Goal: Task Accomplishment & Management: Use online tool/utility

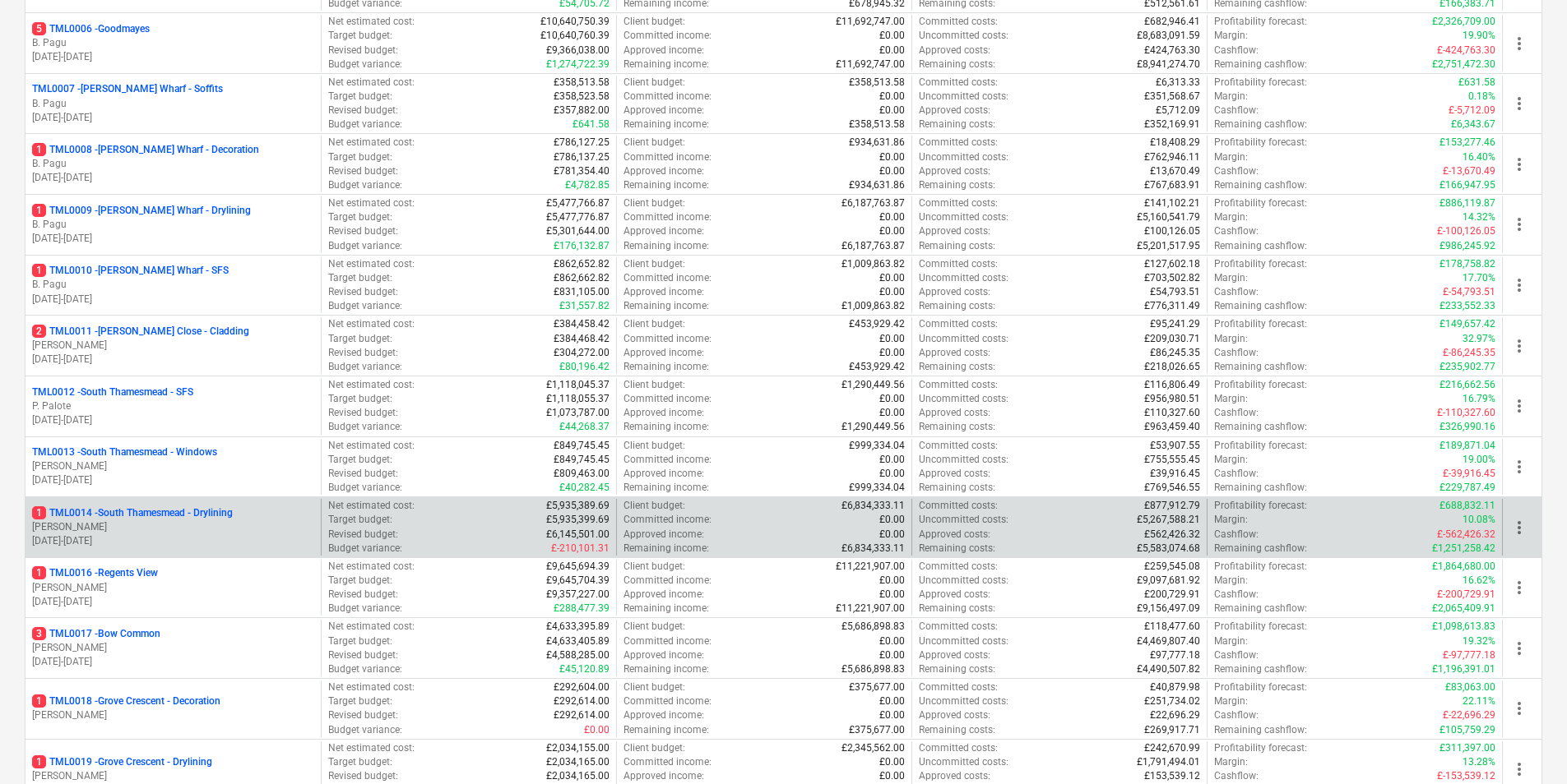
scroll to position [658, 0]
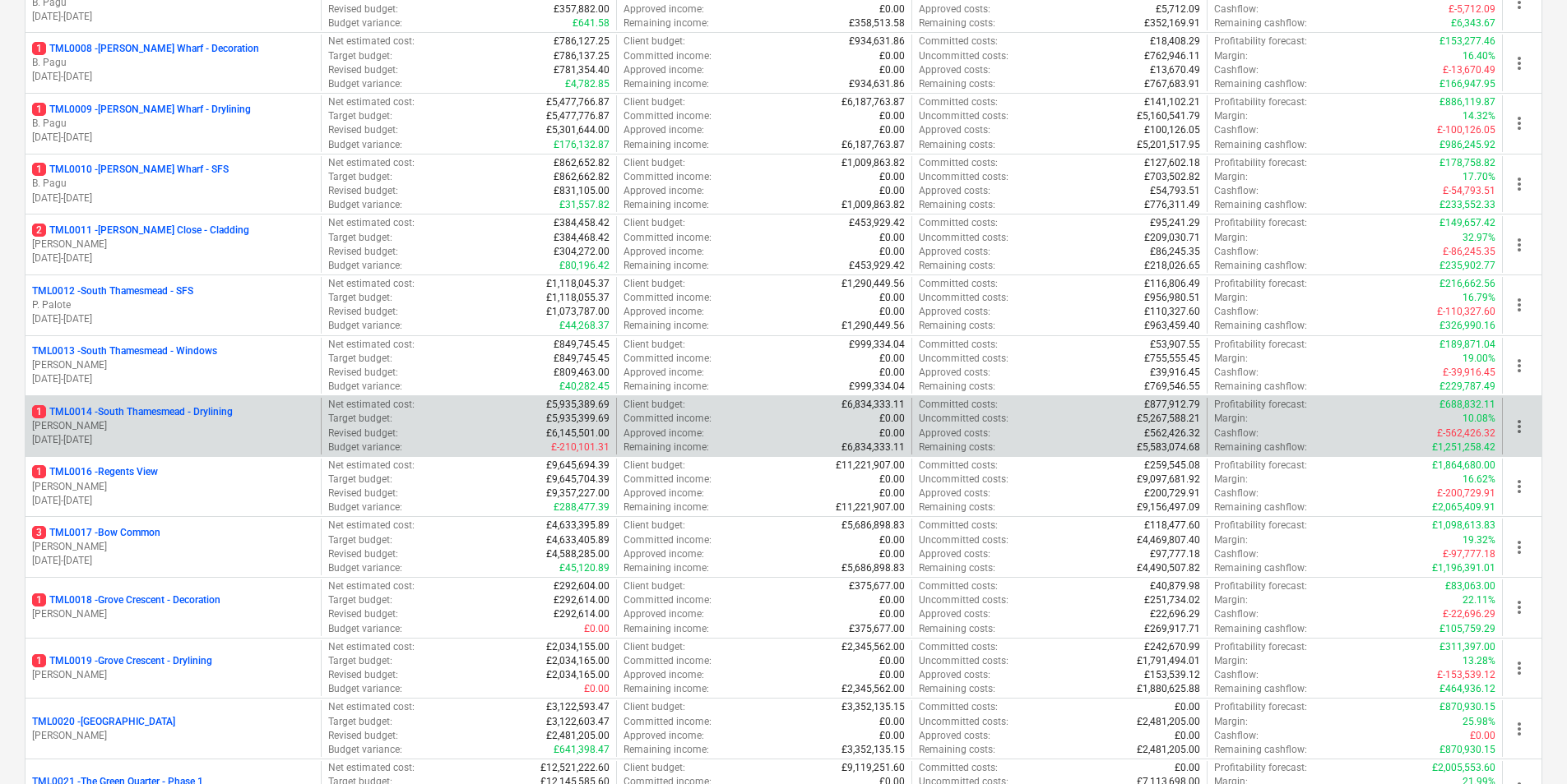
click at [152, 404] on div "1 TML0014 - [GEOGRAPHIC_DATA] - Drylining [PERSON_NAME] [DATE] - [DATE]" at bounding box center [173, 426] width 295 height 56
click at [163, 411] on p "1 TML0014 - [GEOGRAPHIC_DATA] - Drylining" at bounding box center [133, 412] width 201 height 14
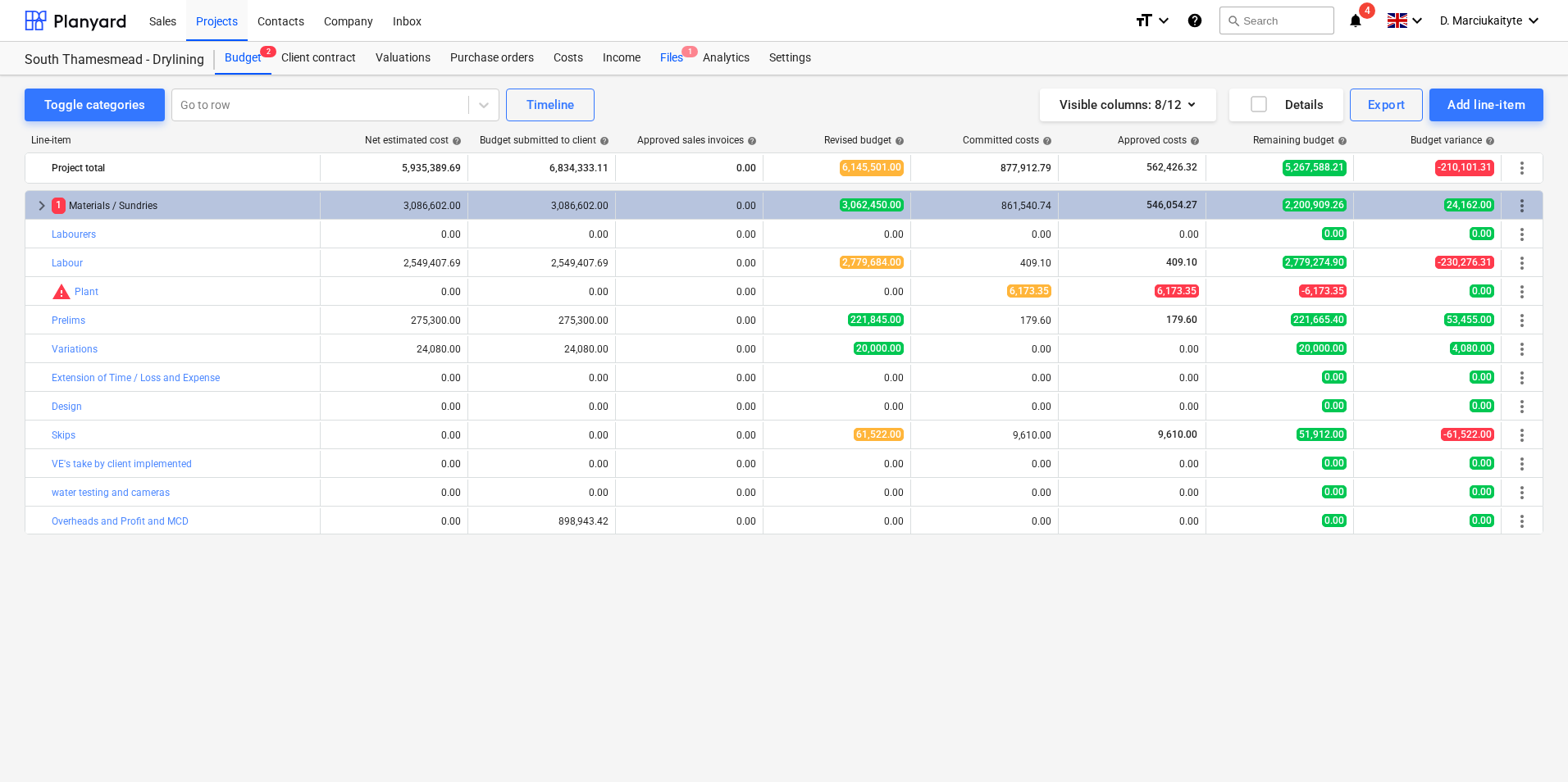
click at [668, 63] on div "Files 1" at bounding box center [672, 59] width 43 height 33
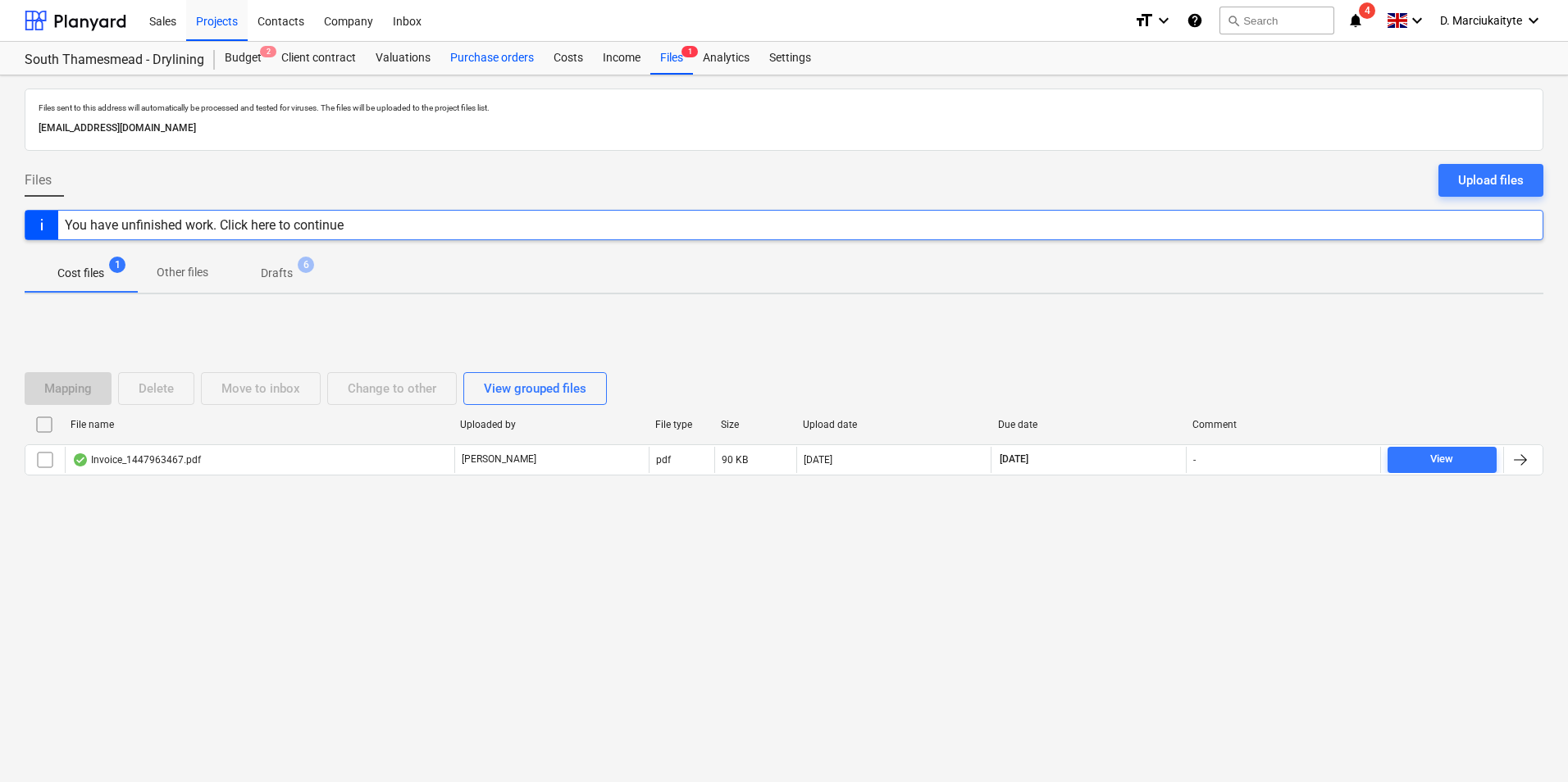
drag, startPoint x: 470, startPoint y: 45, endPoint x: 478, endPoint y: 54, distance: 12.0
click at [470, 48] on div "Purchase orders" at bounding box center [492, 59] width 103 height 33
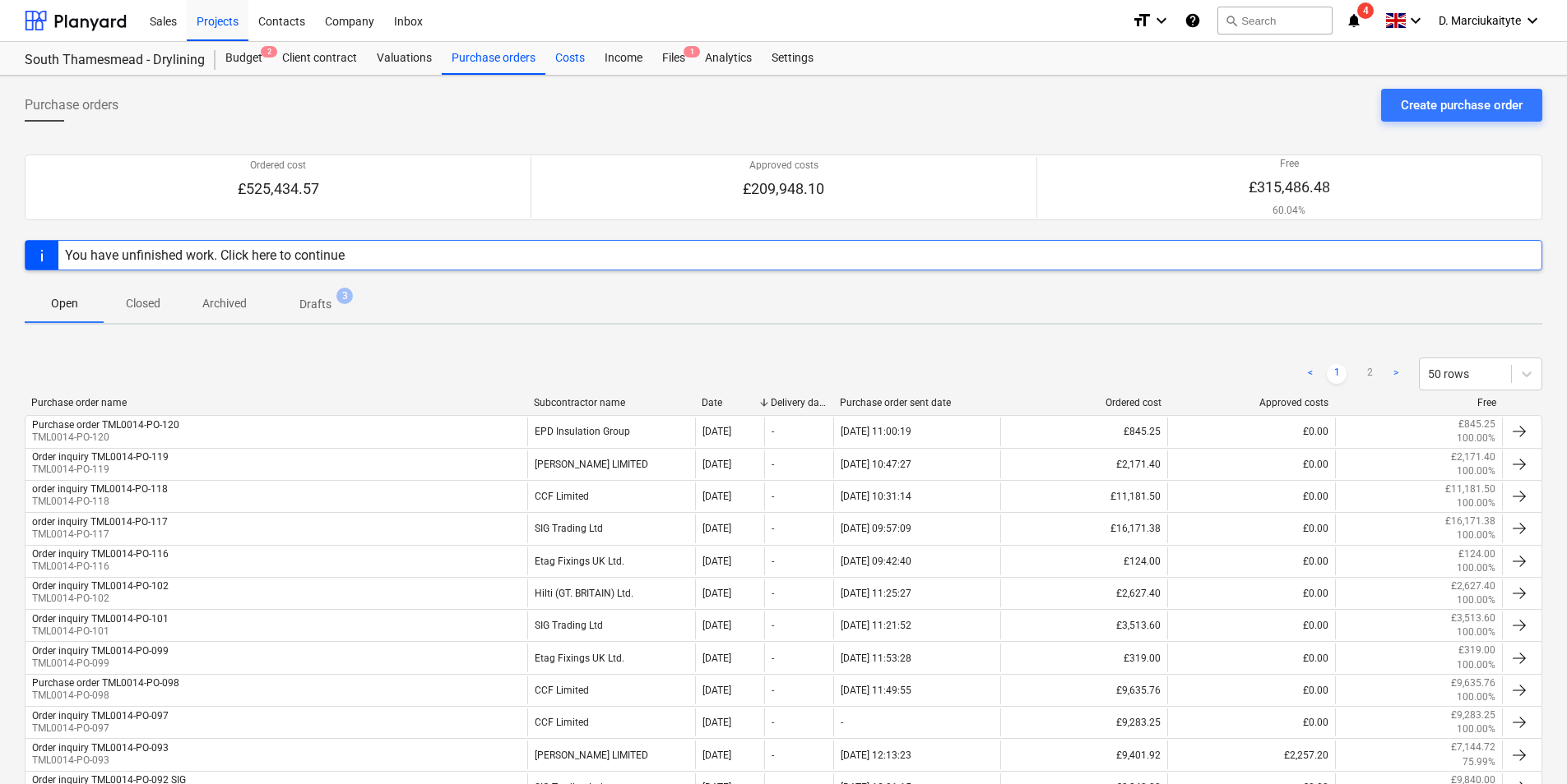
click at [572, 65] on div "Costs" at bounding box center [570, 59] width 50 height 33
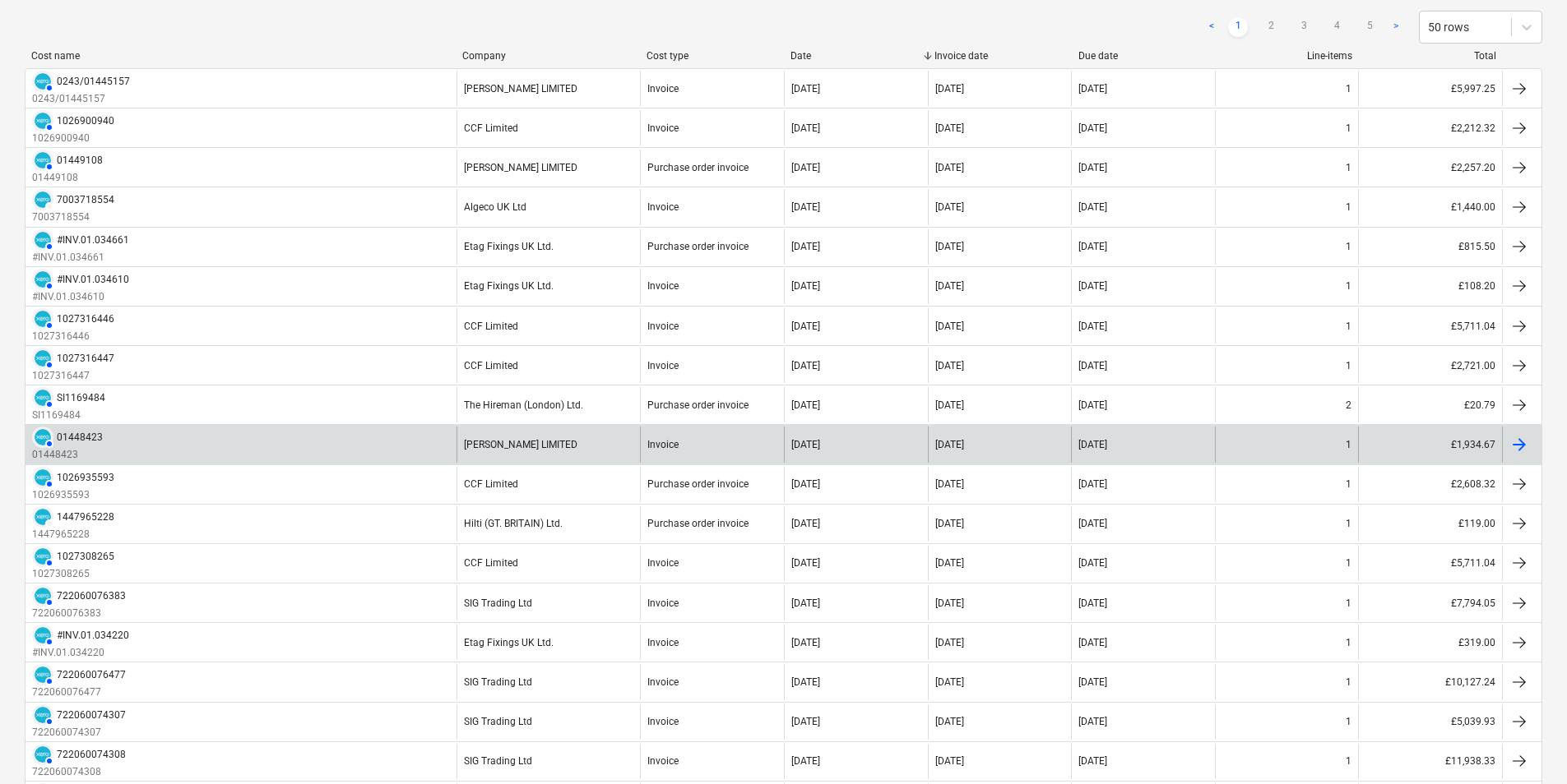
scroll to position [247, 0]
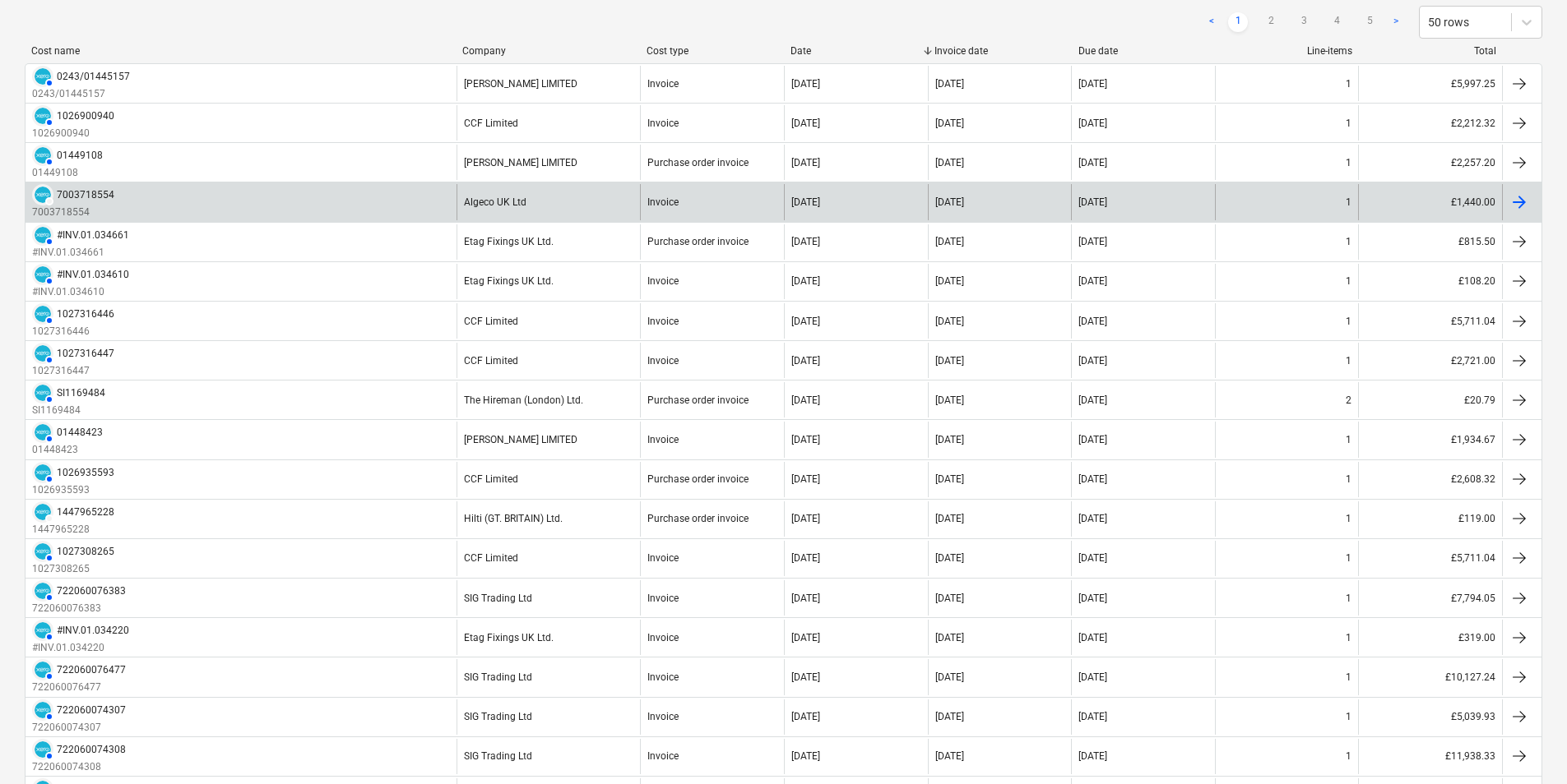
click at [251, 196] on div "DRAFT 7003718554 7003718554" at bounding box center [241, 201] width 431 height 36
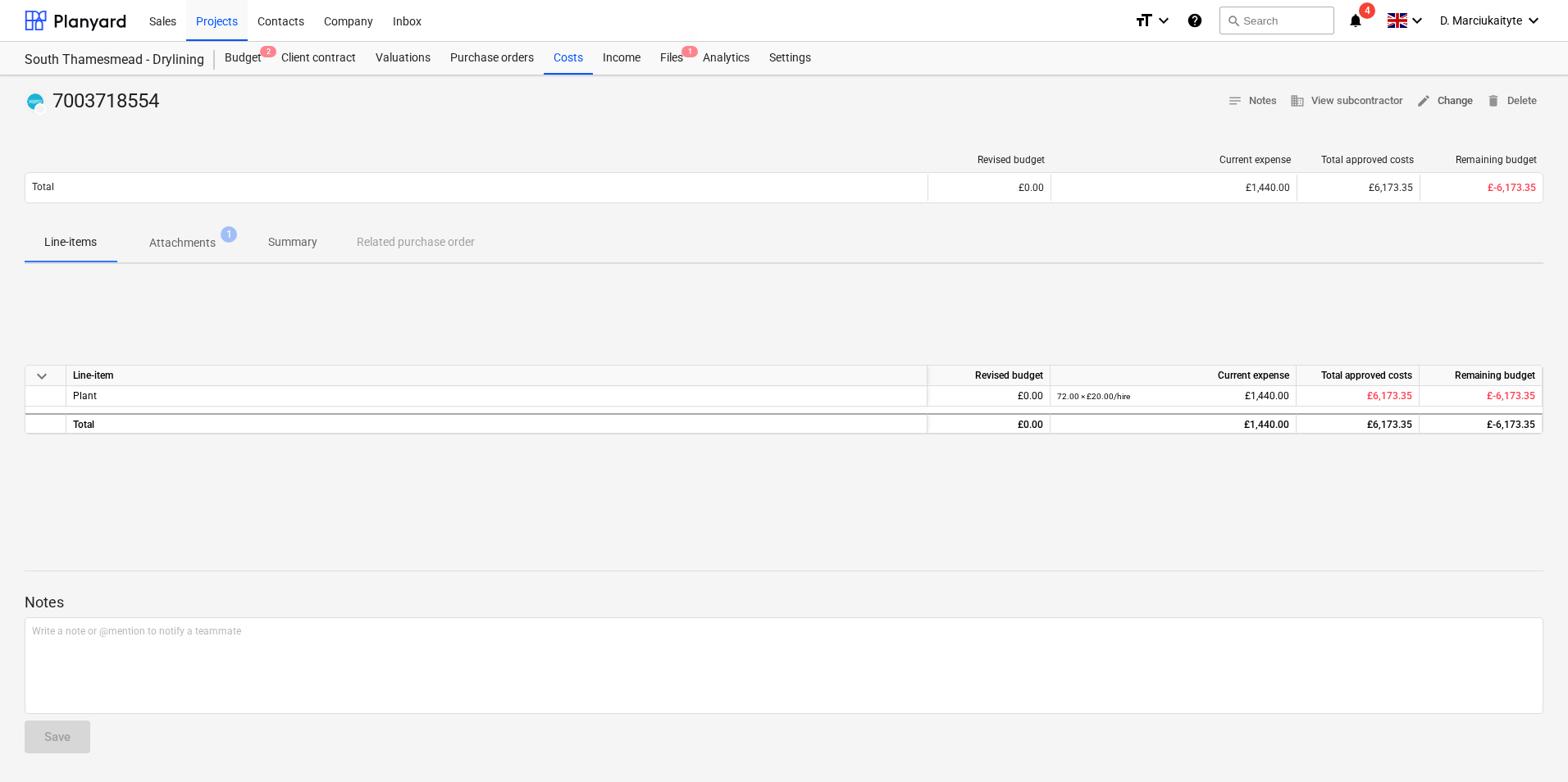
click at [1437, 100] on span "edit Change" at bounding box center [1444, 101] width 56 height 19
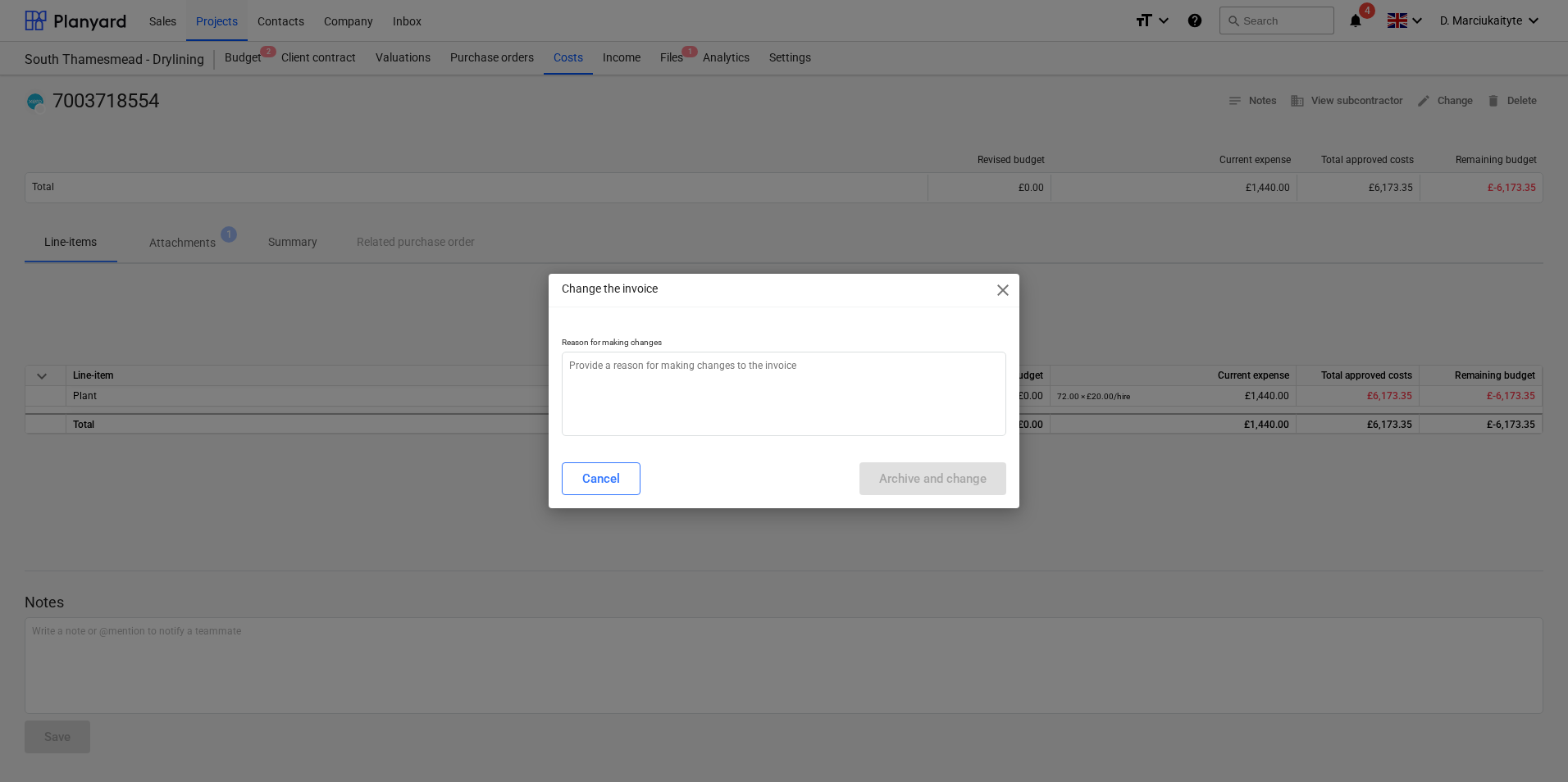
type textarea "x"
click at [745, 398] on textarea at bounding box center [784, 394] width 445 height 84
type textarea "e"
type textarea "x"
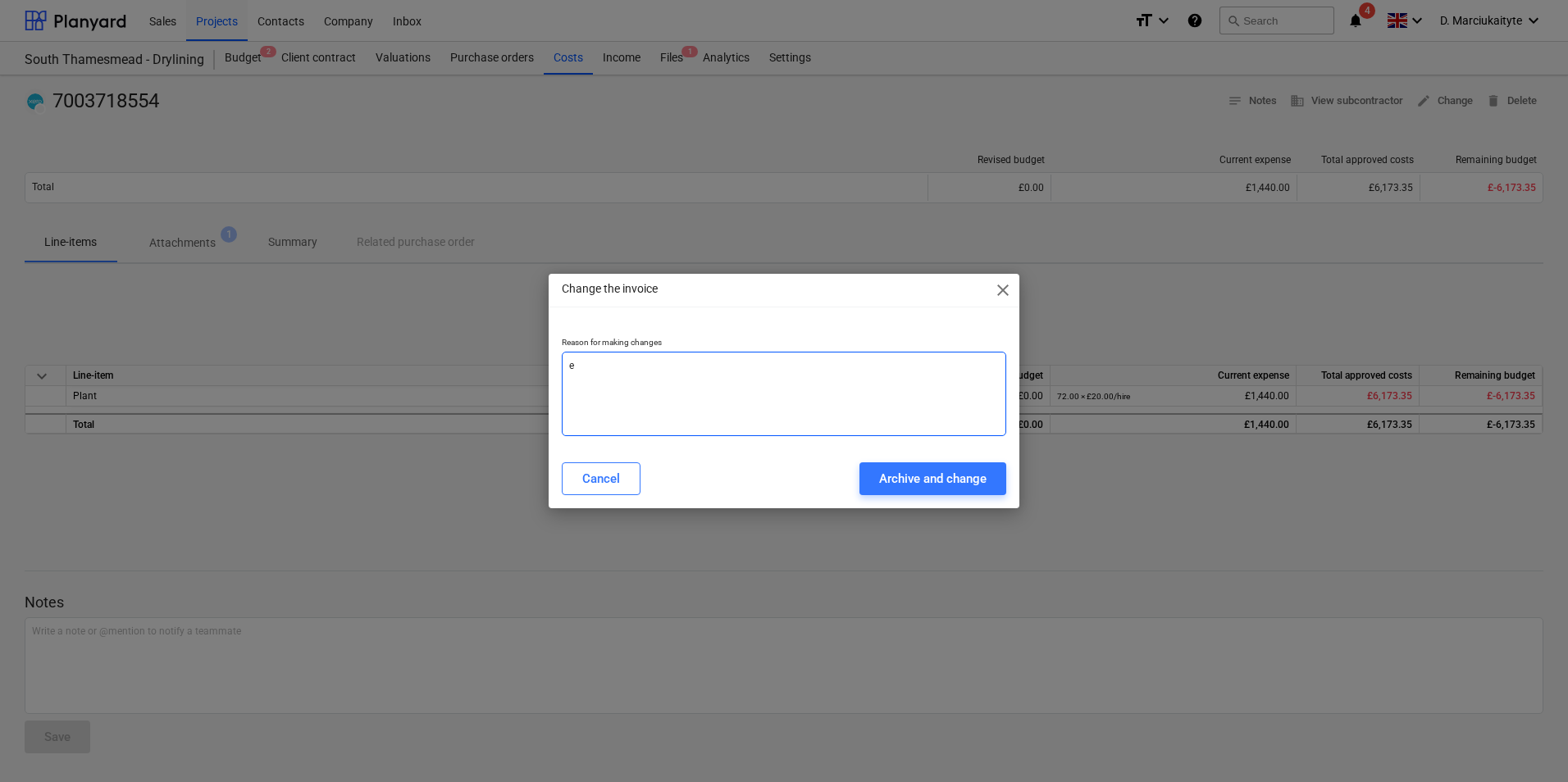
type textarea "ee"
type textarea "x"
type textarea "e"
type textarea "x"
type textarea "er"
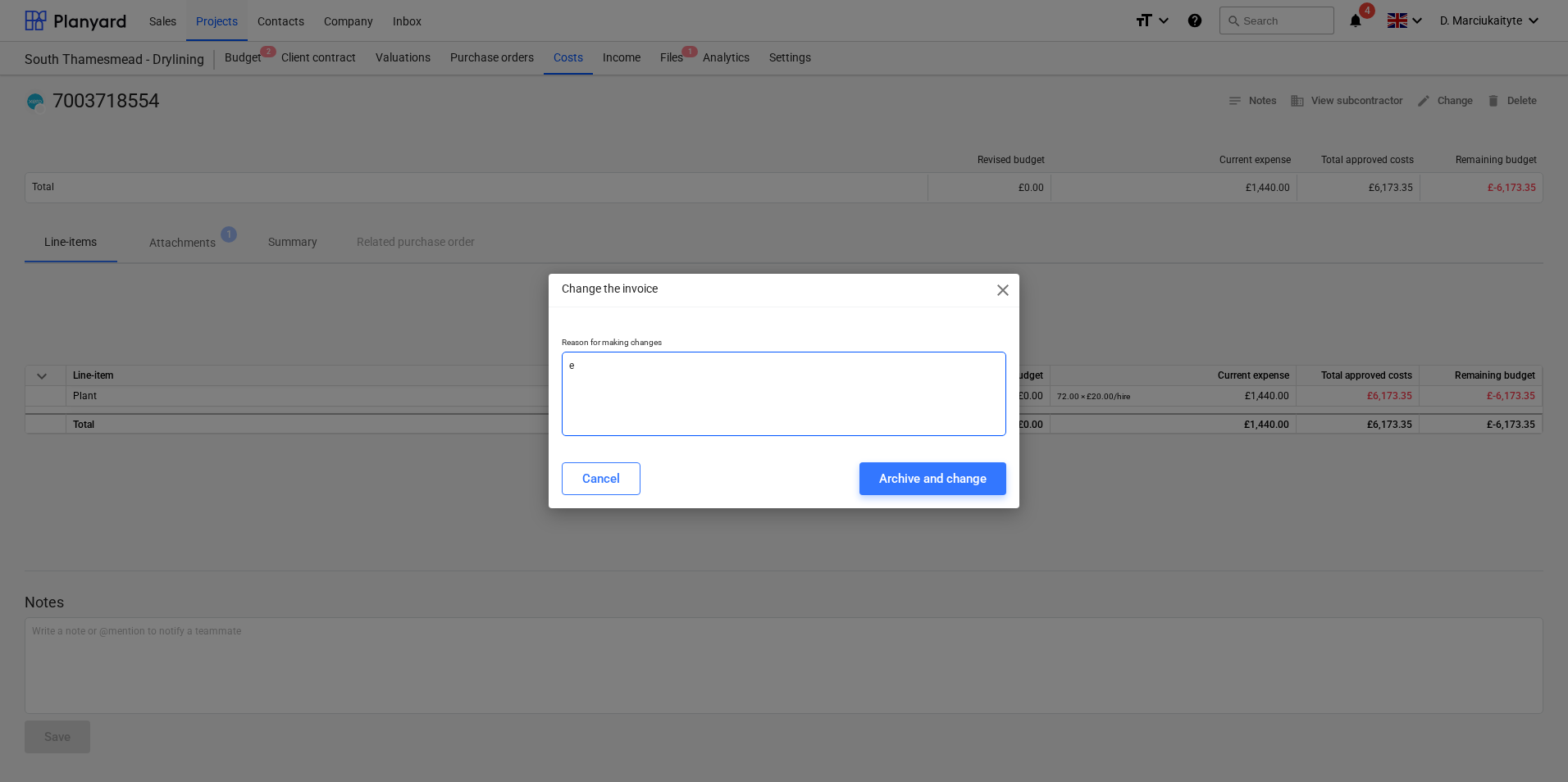
type textarea "x"
type textarea "err"
type textarea "x"
type textarea "erro"
type textarea "x"
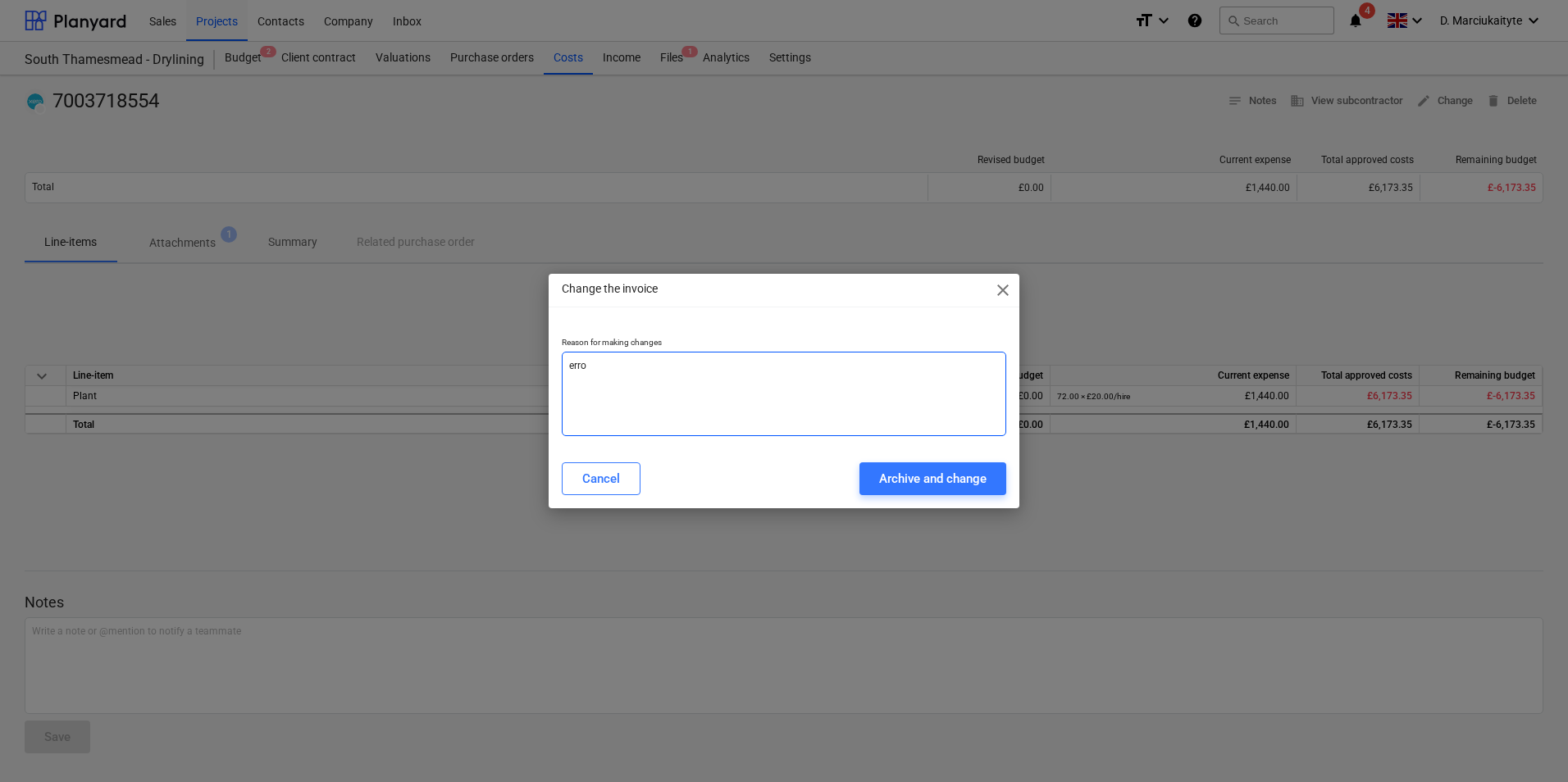
type textarea "error"
type textarea "x"
type textarea "error"
click at [987, 484] on button "Archive and change" at bounding box center [933, 479] width 147 height 33
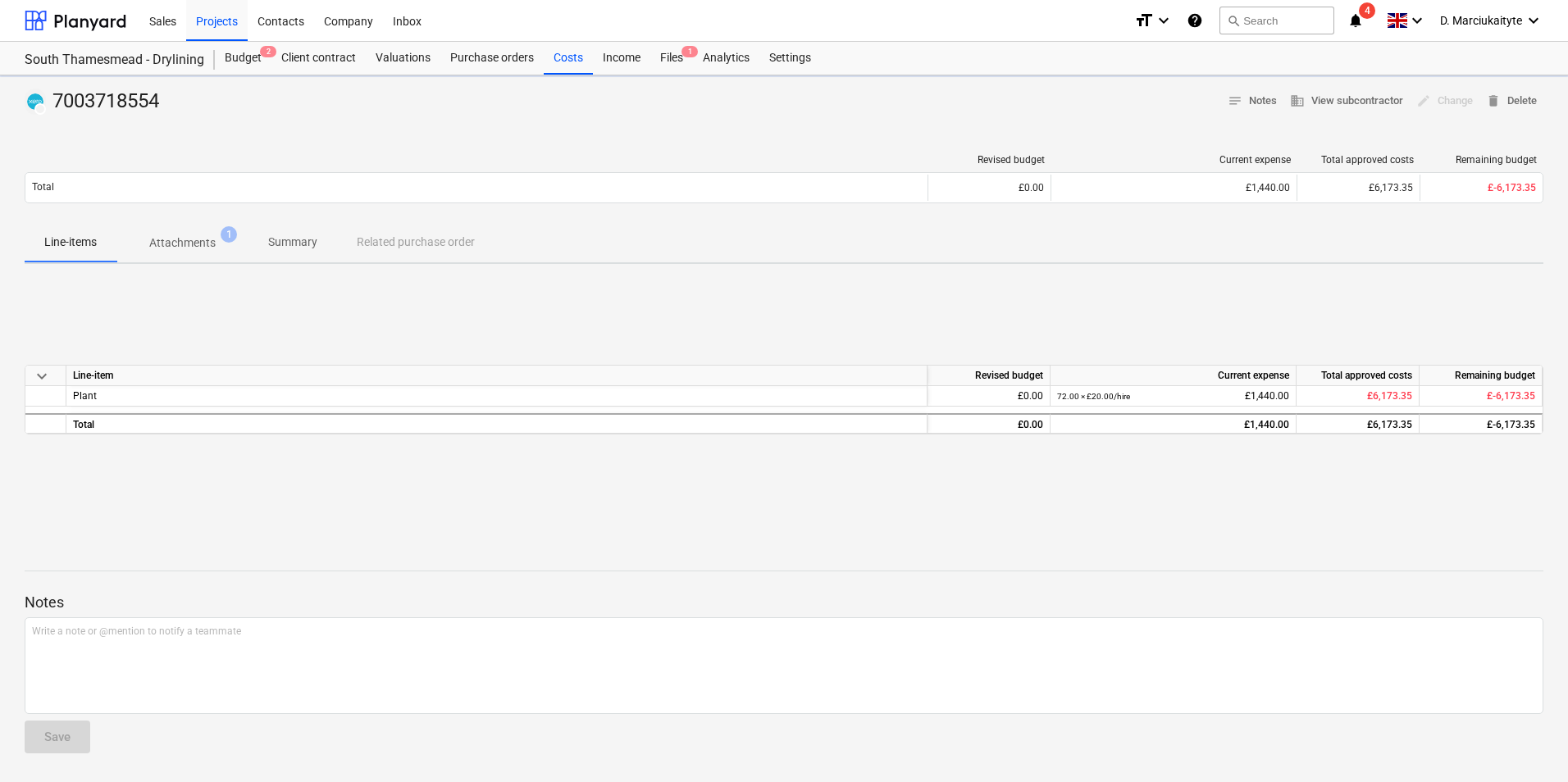
type textarea "x"
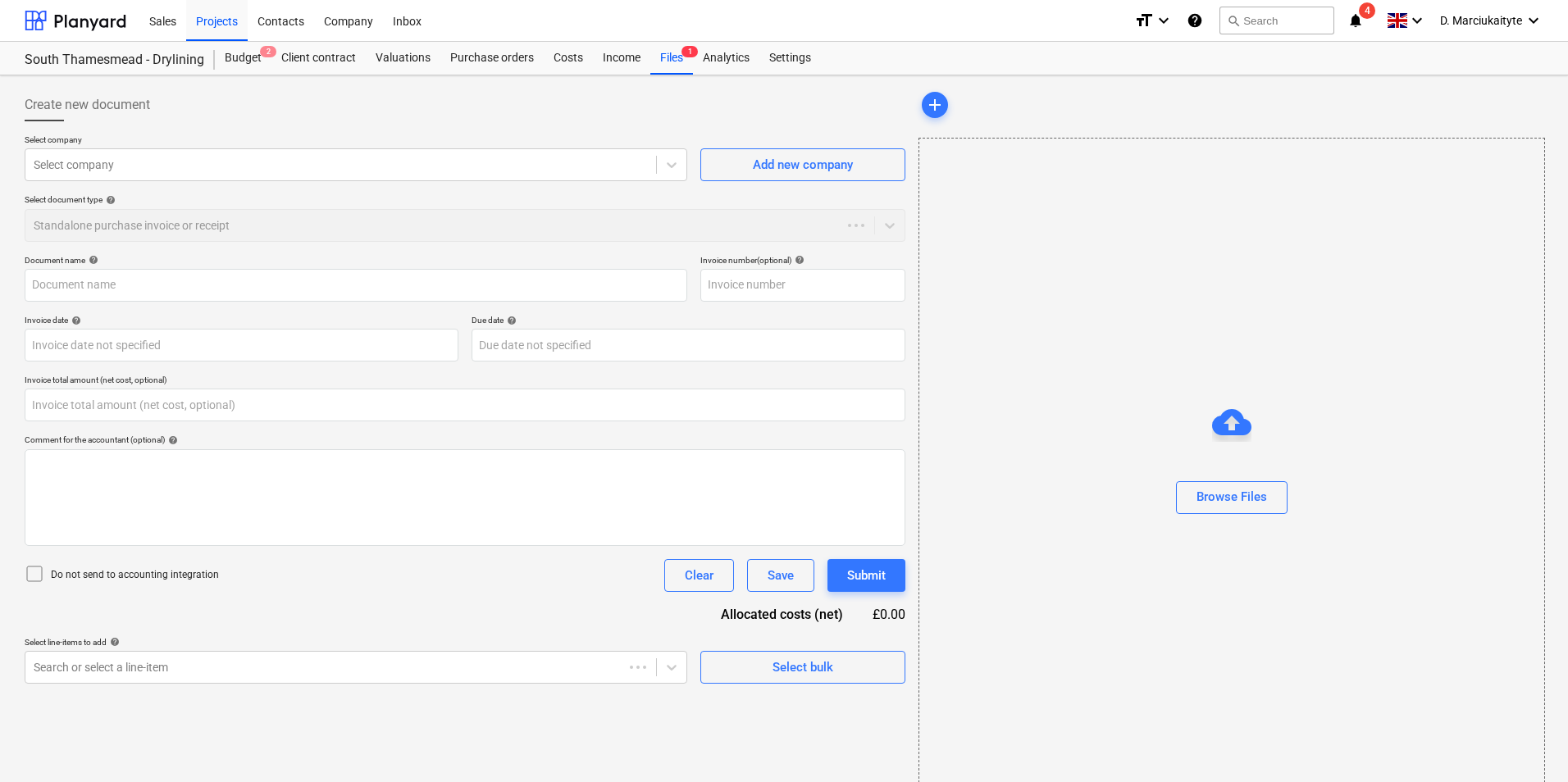
type input "0.00"
type input "7003718554"
type input "[DATE]"
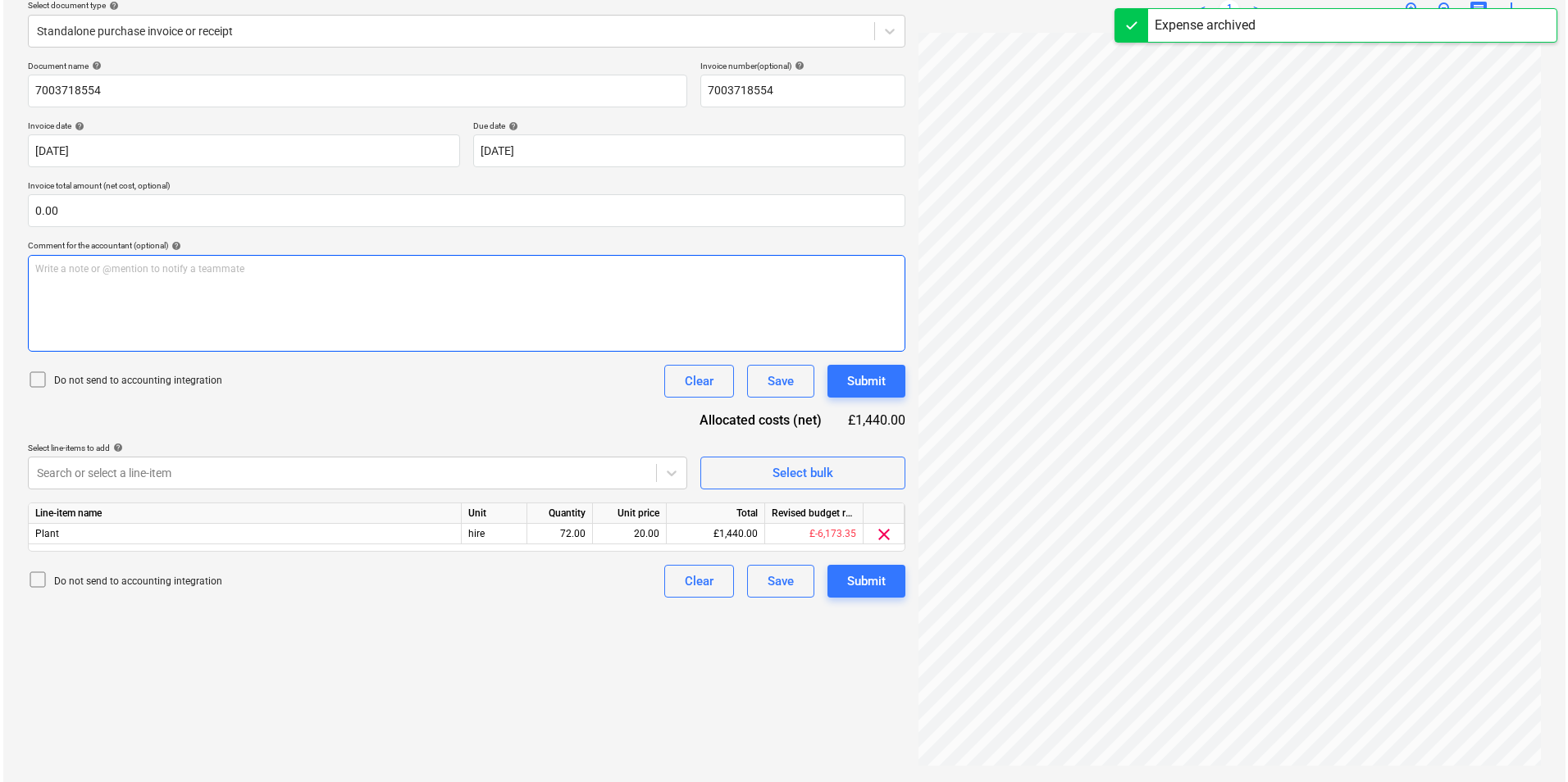
scroll to position [311, 119]
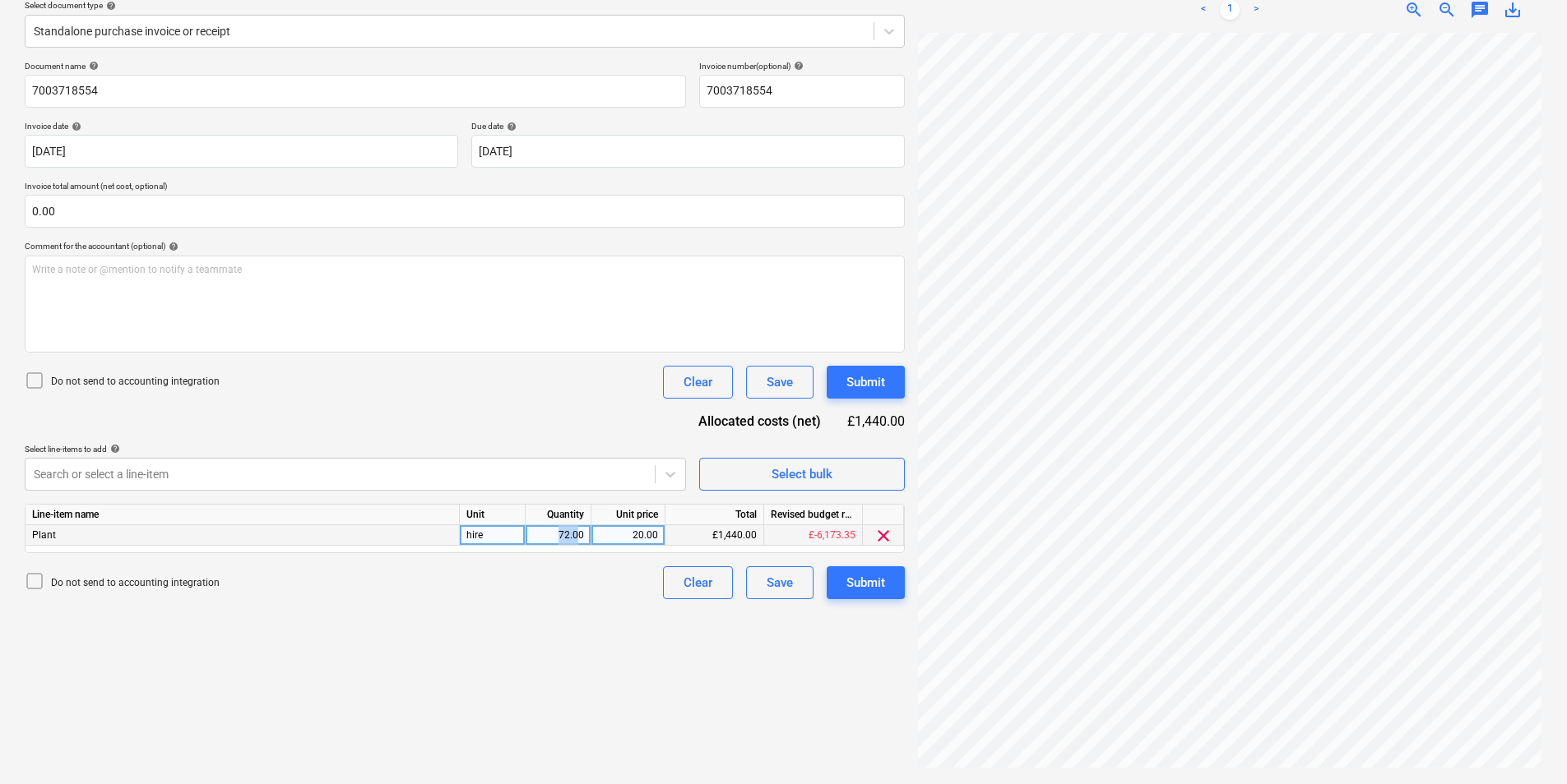
drag, startPoint x: 580, startPoint y: 535, endPoint x: 498, endPoint y: 533, distance: 82.0
click at [0, 0] on div "Plant hire 72.00 20.00 £1,440.00 £-6,173.35 clear" at bounding box center [0, 0] width 0 height 0
click at [601, 532] on div "20.00" at bounding box center [628, 535] width 60 height 21
click at [575, 532] on div "72.00" at bounding box center [558, 535] width 51 height 21
type input "0"
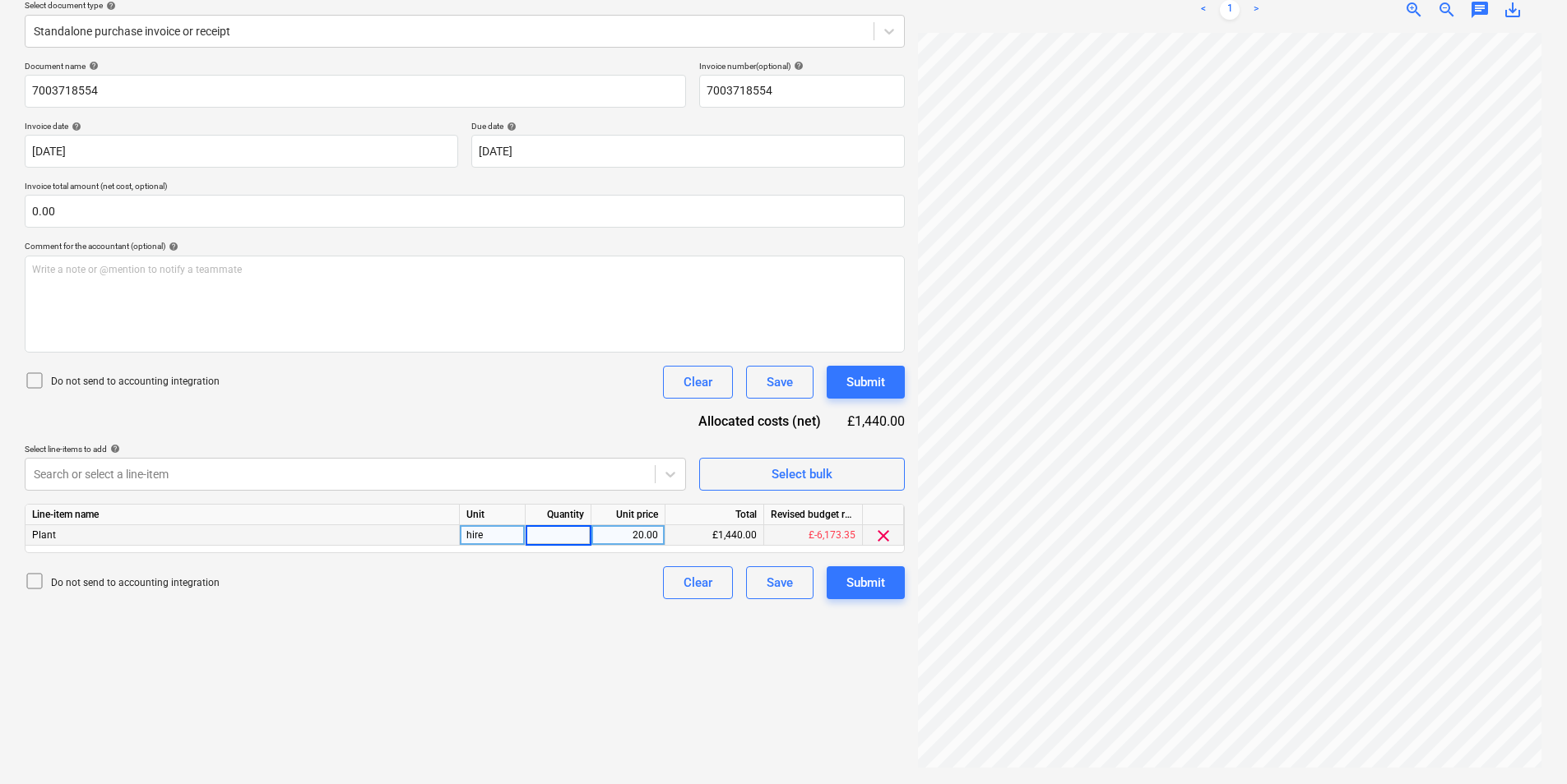
type input "1"
type input "01"
type input "72"
click at [867, 590] on div "Submit" at bounding box center [866, 583] width 39 height 22
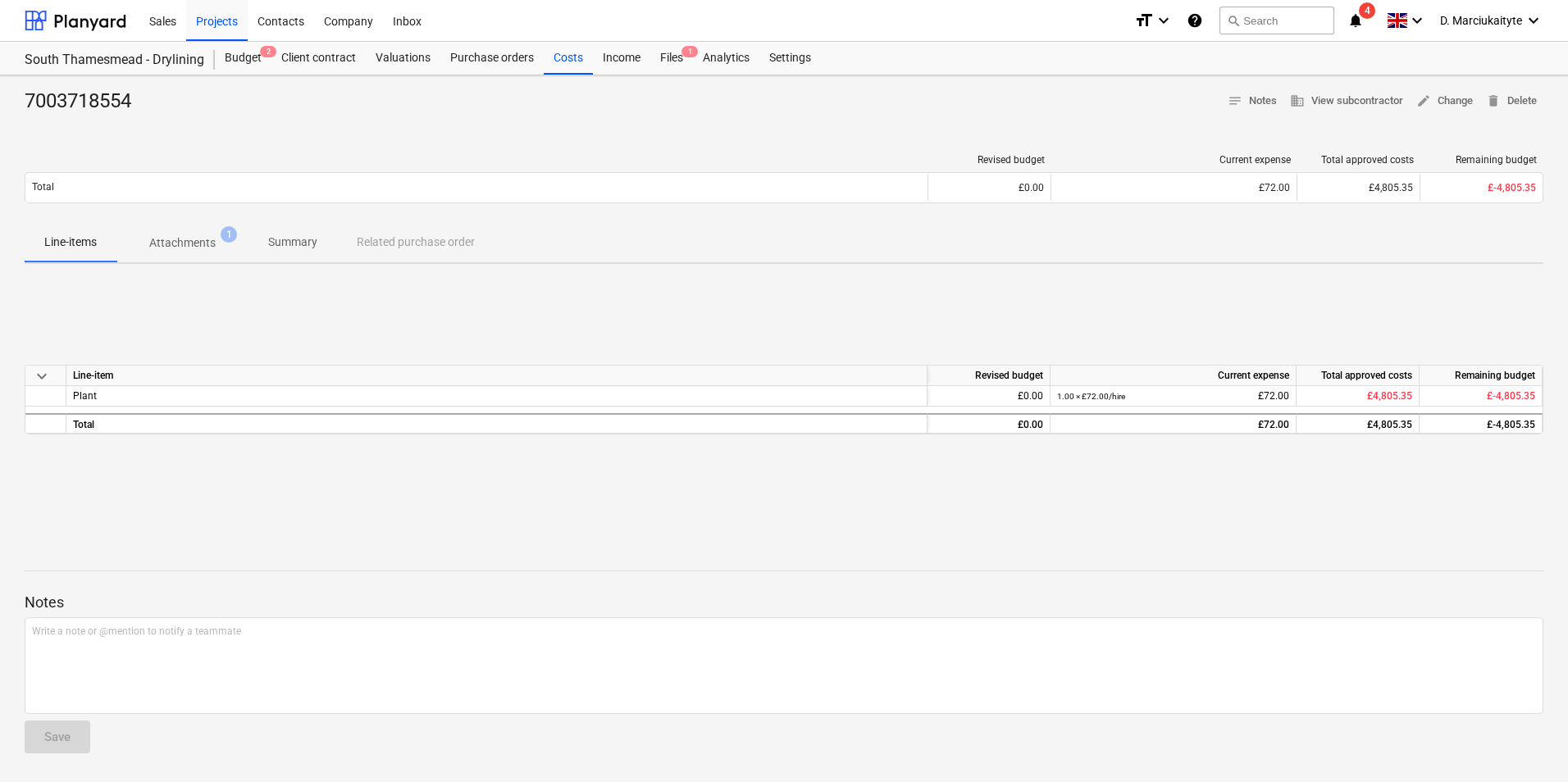
click at [103, 43] on div "South Thamesmead - Drylining [GEOGRAPHIC_DATA] - Drylining" at bounding box center [120, 59] width 190 height 33
click at [118, 69] on div "South Thamesmead - Drylining [GEOGRAPHIC_DATA] - Drylining" at bounding box center [120, 59] width 190 height 33
click at [122, 52] on div "South Thamesmead - Drylining" at bounding box center [110, 60] width 170 height 17
click at [175, 61] on div "South Thamesmead - Drylining" at bounding box center [110, 60] width 170 height 17
